Goal: Transaction & Acquisition: Purchase product/service

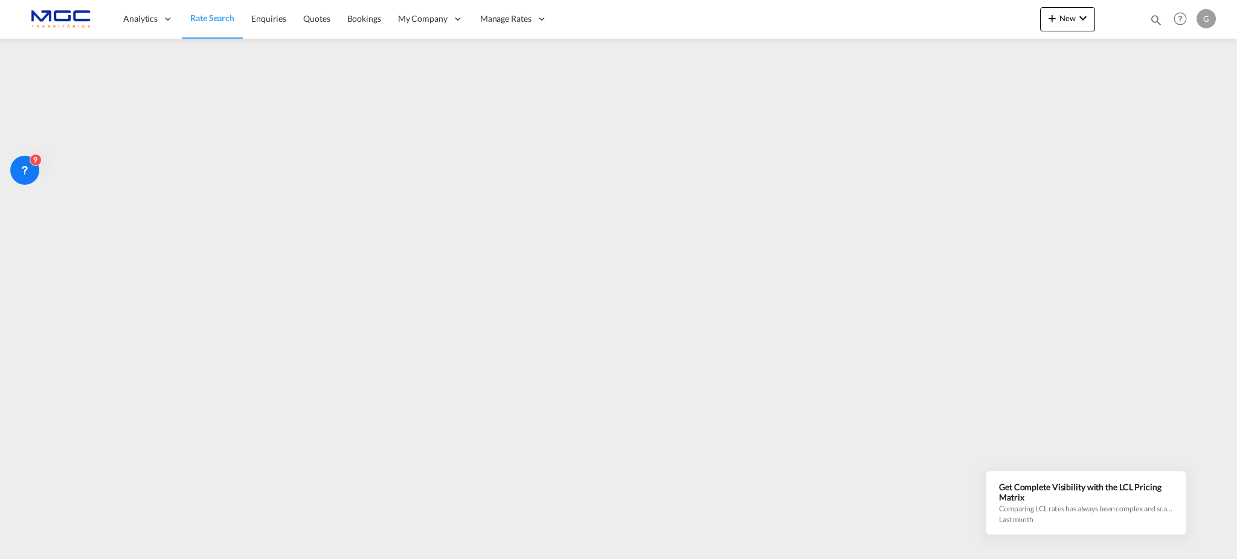
click at [204, 16] on span "Rate Search" at bounding box center [212, 18] width 44 height 10
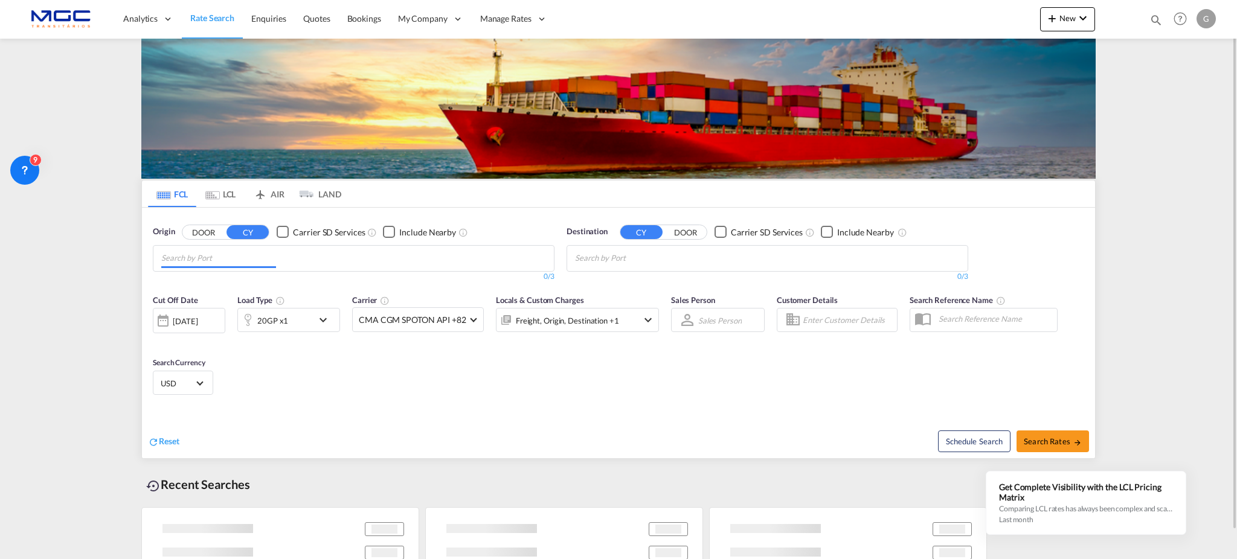
click at [244, 254] on input "Chips input." at bounding box center [218, 258] width 115 height 19
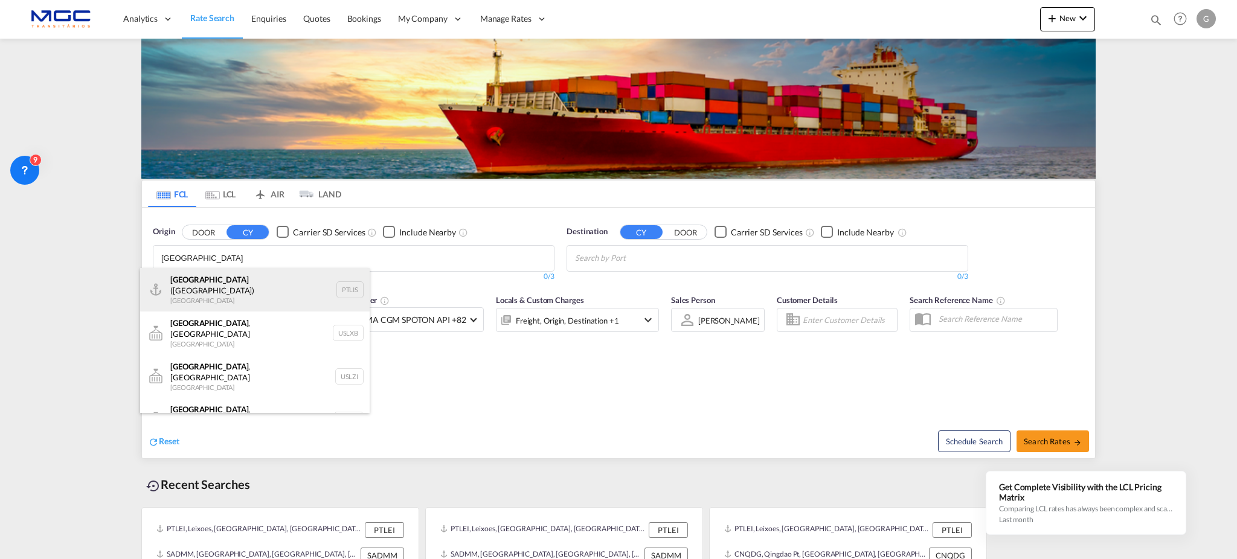
type input "[GEOGRAPHIC_DATA]"
click at [232, 289] on div "[GEOGRAPHIC_DATA] ([GEOGRAPHIC_DATA]) [GEOGRAPHIC_DATA] PTLIS" at bounding box center [255, 289] width 230 height 43
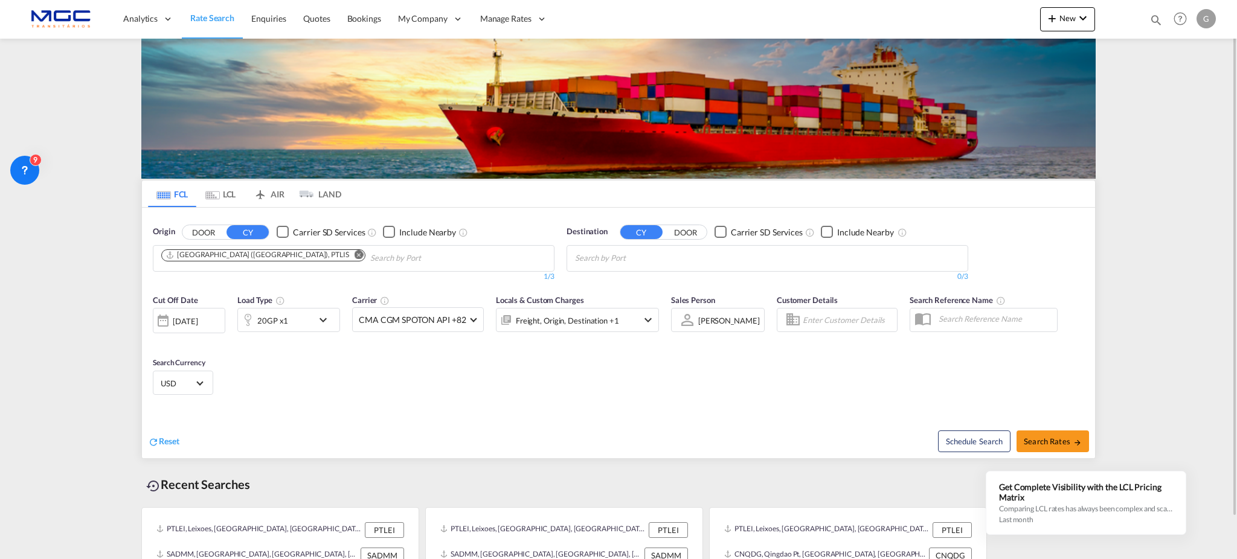
click at [577, 258] on input "Chips input." at bounding box center [632, 258] width 115 height 19
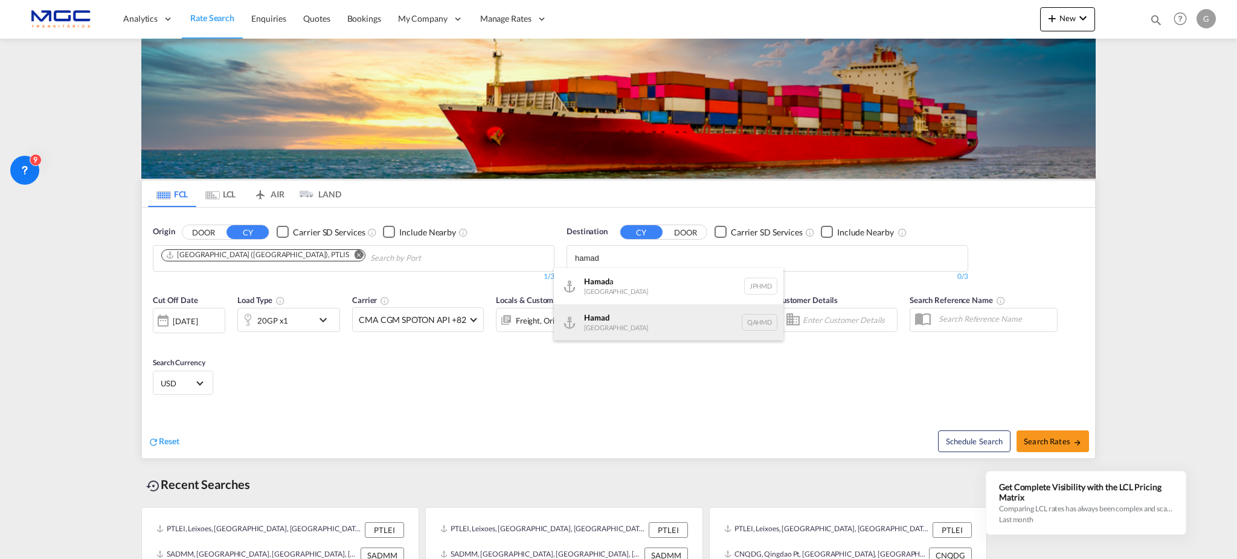
type input "hamad"
click at [604, 328] on div "Hamad [GEOGRAPHIC_DATA] QAHMD" at bounding box center [669, 322] width 230 height 36
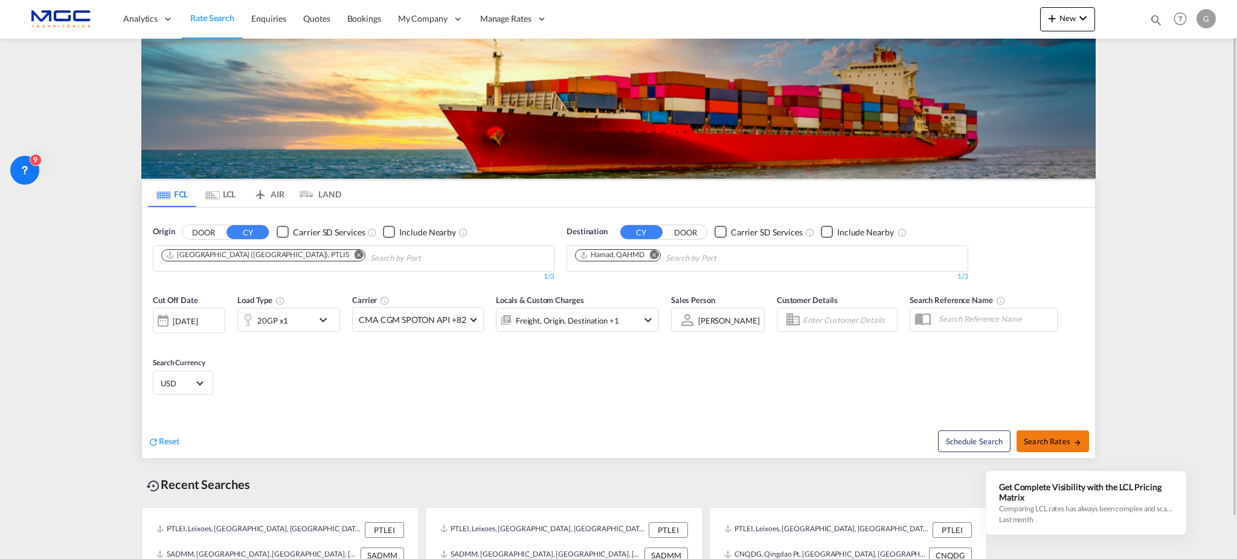
click at [1052, 438] on span "Search Rates" at bounding box center [1053, 442] width 58 height 10
type input "PTLIS to QAHMD / [DATE]"
